Goal: Check status: Check status

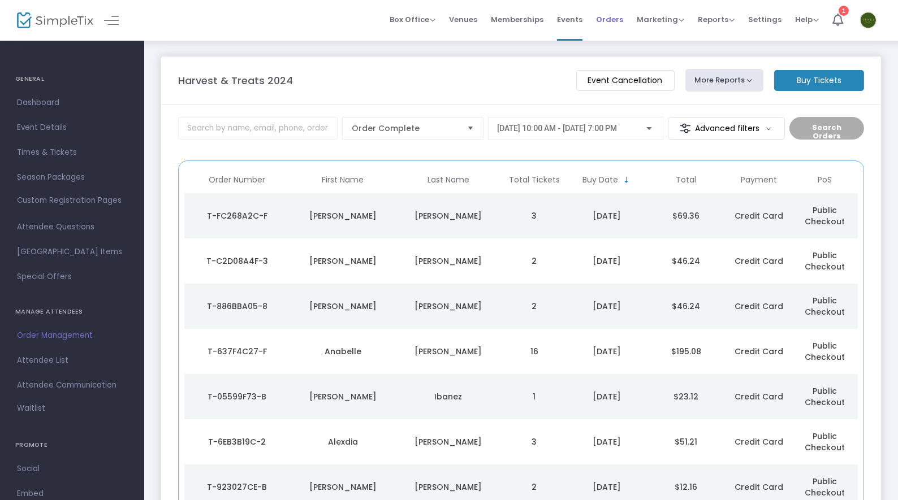
click at [604, 23] on span "Orders" at bounding box center [609, 19] width 27 height 29
click at [0, 0] on span at bounding box center [0, 0] width 0 height 0
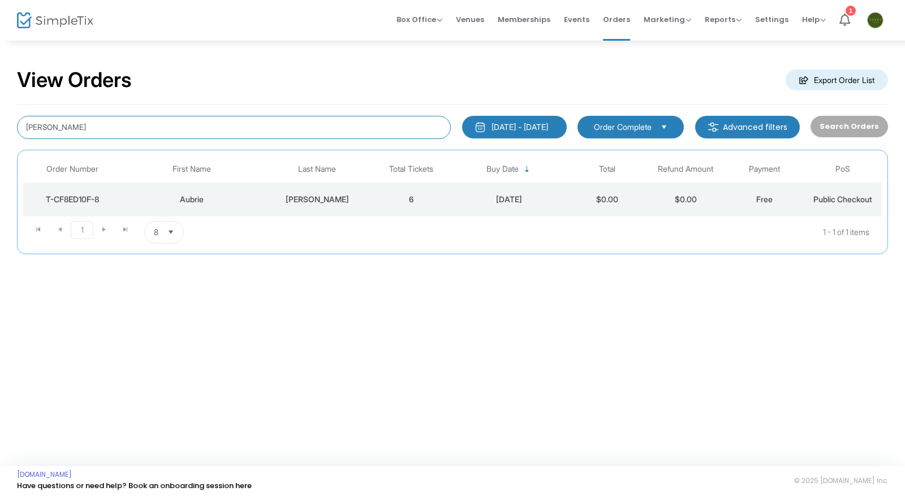
click at [310, 128] on input "[PERSON_NAME]" at bounding box center [234, 127] width 434 height 23
paste input "3A55DBB6-F"
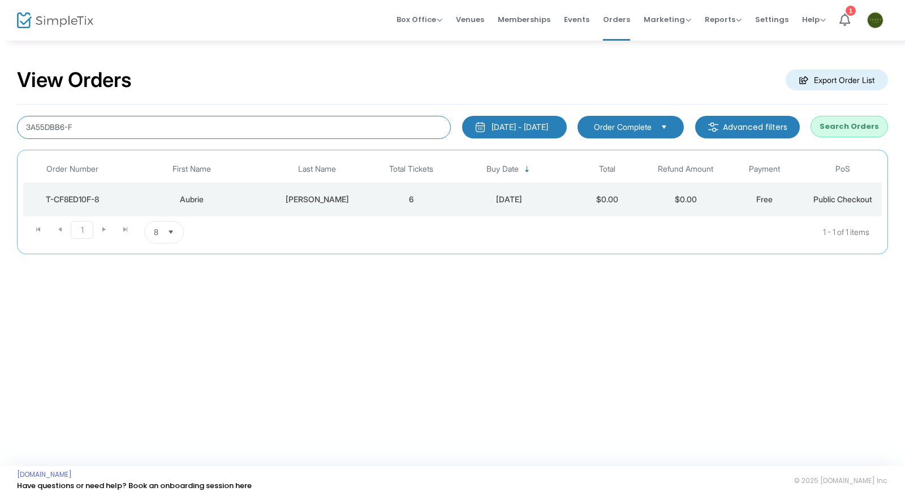
type input "3A55DBB6-F"
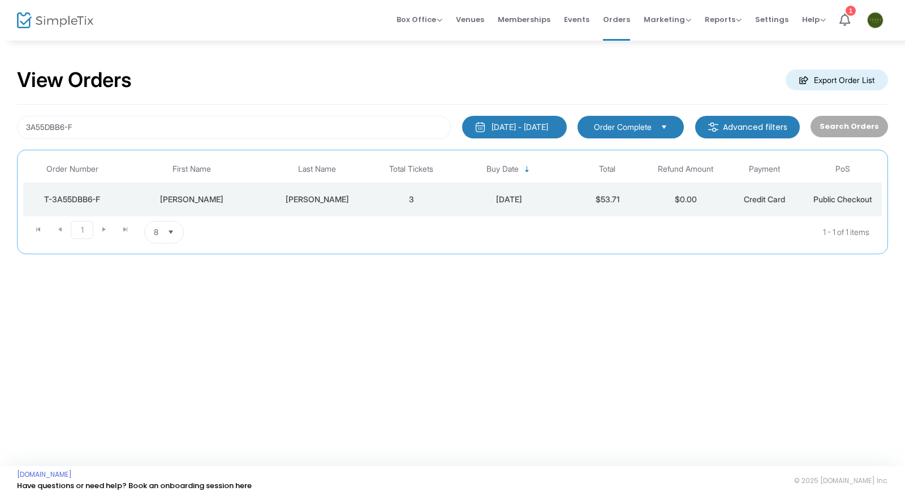
click at [487, 135] on button "[DATE] - [DATE]" at bounding box center [514, 127] width 105 height 23
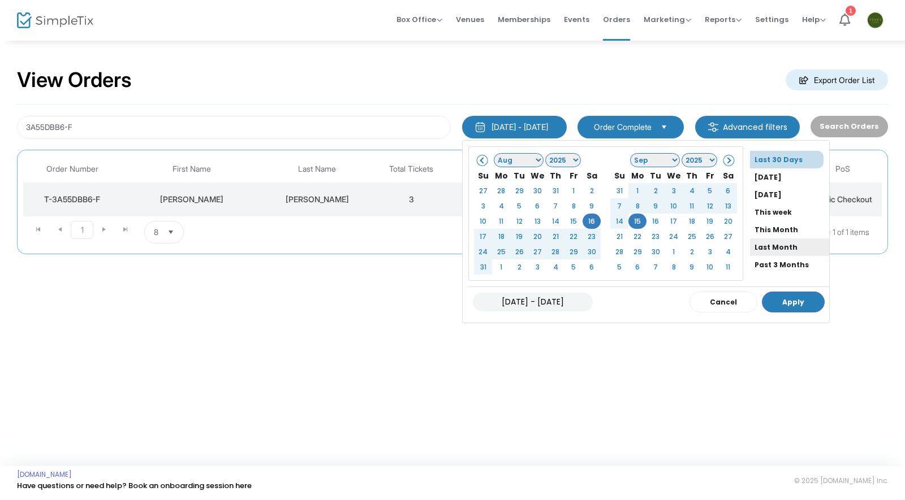
scroll to position [85, 0]
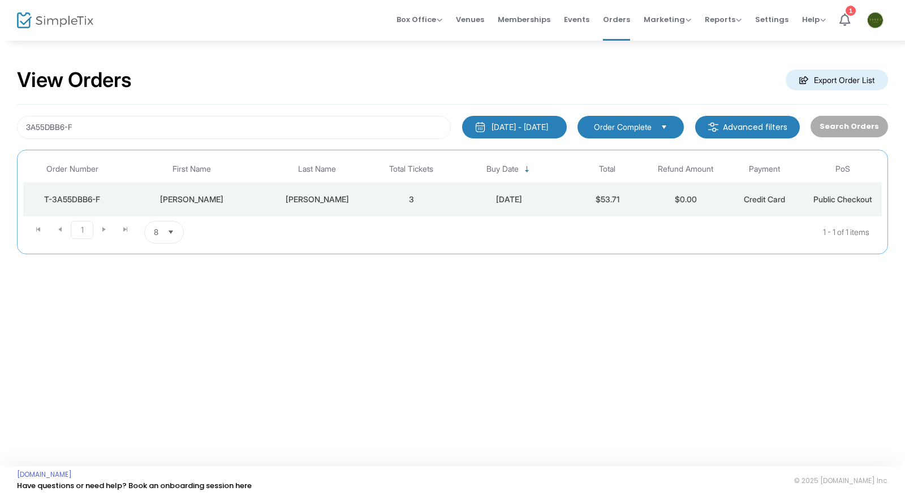
click at [309, 267] on div "View Orders Export Order List 3A55DBB6-F [DATE] - [DATE] Last 30 Days [DATE] [D…" at bounding box center [452, 167] width 905 height 254
click at [283, 205] on td "[PERSON_NAME]" at bounding box center [317, 200] width 110 height 34
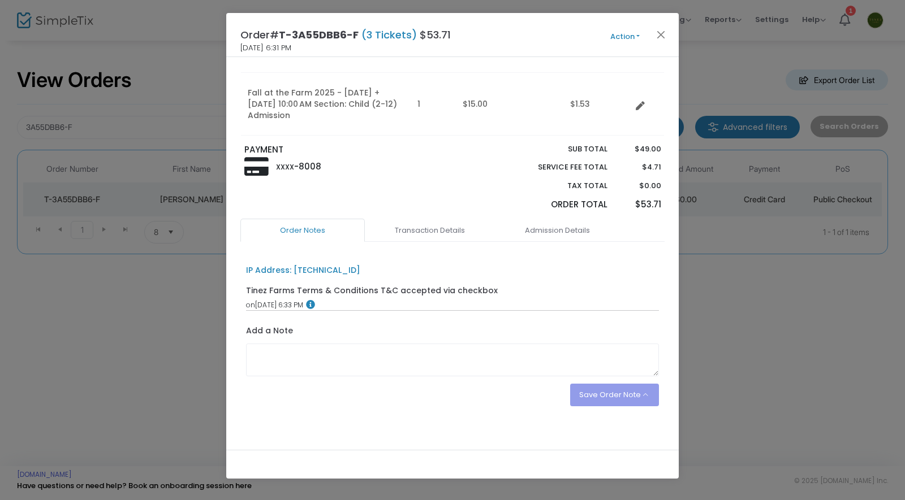
scroll to position [167, 0]
click at [530, 233] on link "Admission Details" at bounding box center [557, 231] width 124 height 24
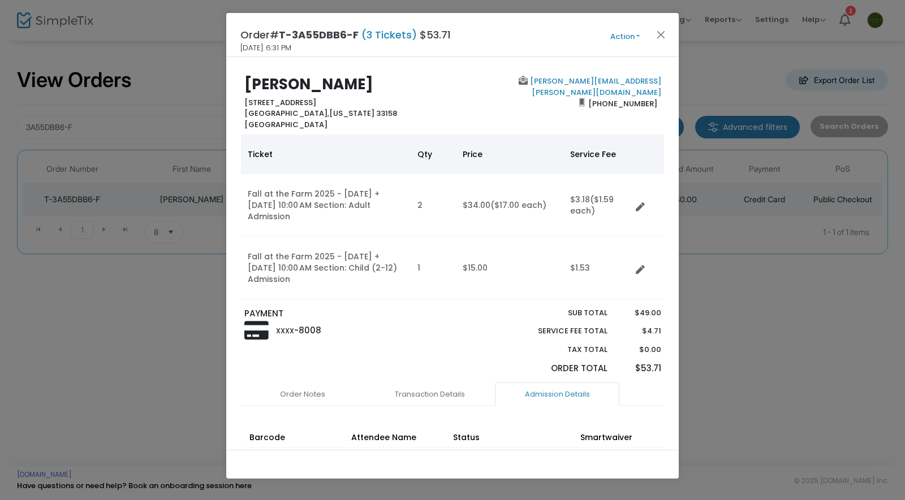
scroll to position [0, 0]
